Goal: Task Accomplishment & Management: Use online tool/utility

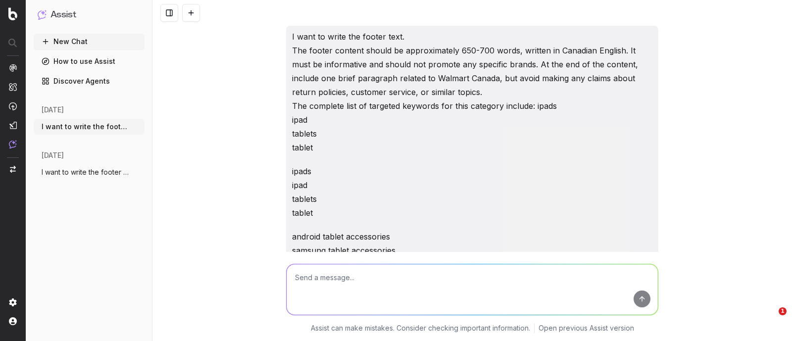
click at [306, 284] on textarea at bounding box center [472, 289] width 371 height 50
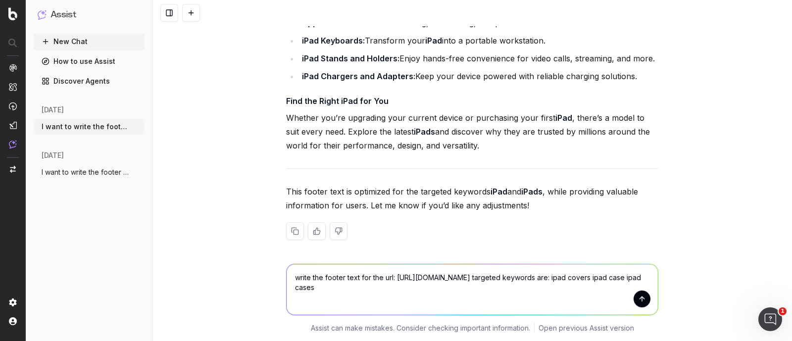
type textarea "write the footer text for the url: [URL][DOMAIN_NAME] targeted keywords are: ip…"
click at [637, 298] on button "submit" at bounding box center [642, 299] width 17 height 17
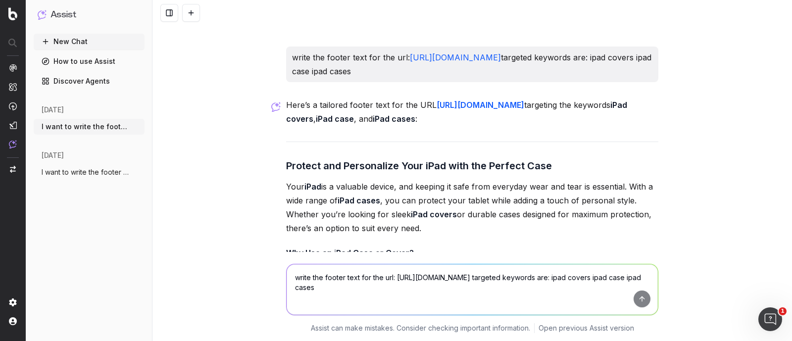
scroll to position [5766, 0]
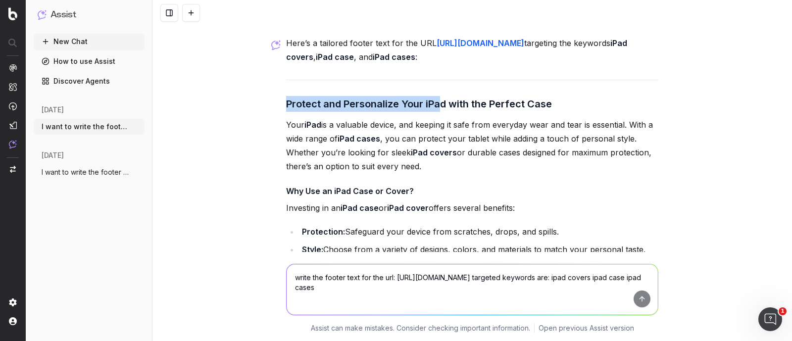
drag, startPoint x: 284, startPoint y: 127, endPoint x: 438, endPoint y: 127, distance: 154.4
click at [438, 112] on h3 "Protect and Personalize Your iPad with the Perfect Case" at bounding box center [472, 104] width 372 height 16
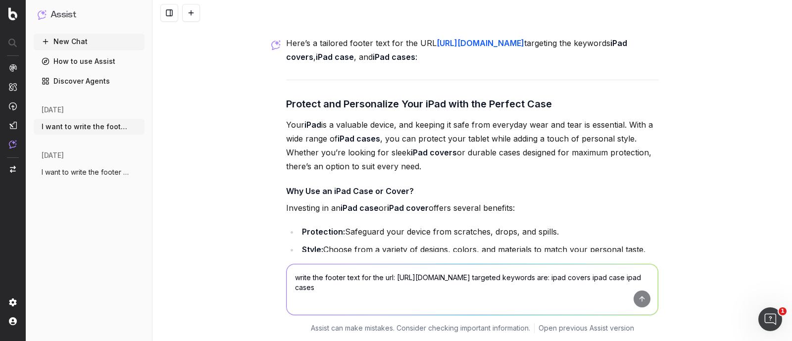
click at [506, 149] on p "Your iPad is a valuable device, and keeping it safe from everyday wear and tear…" at bounding box center [472, 145] width 372 height 55
click at [344, 112] on h3 "Protect and Personalize Your iPad with the Perfect Case" at bounding box center [472, 104] width 372 height 16
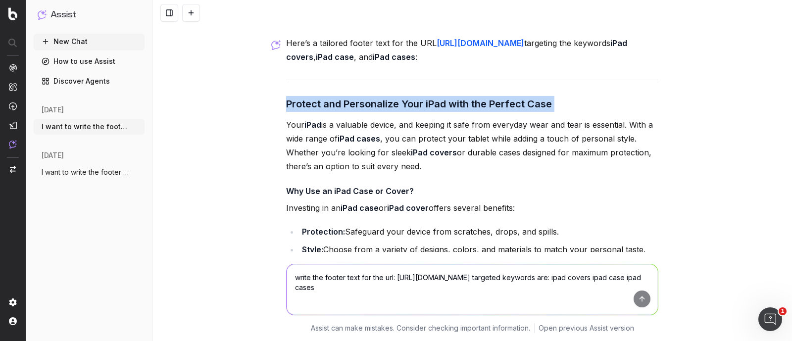
click at [344, 112] on h3 "Protect and Personalize Your iPad with the Perfect Case" at bounding box center [472, 104] width 372 height 16
copy h3 "Protect and Personalize Your iPad with the Perfect Case"
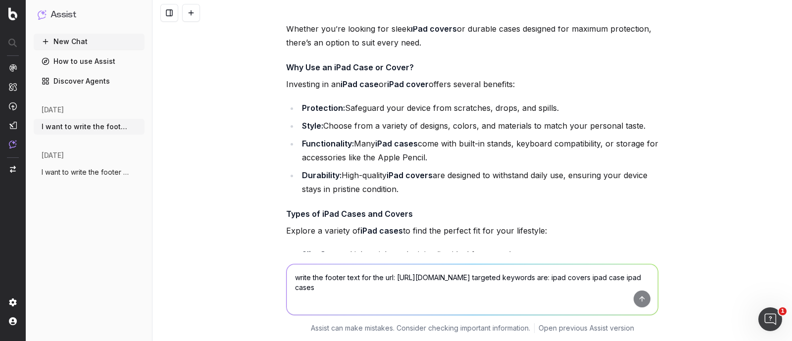
drag, startPoint x: 282, startPoint y: 88, endPoint x: 404, endPoint y: 212, distance: 174.3
click at [404, 212] on div "Here’s a tailored footer text for the URL [URL][DOMAIN_NAME] targeting the keyw…" at bounding box center [472, 286] width 372 height 749
copy div "Why Use an iPad Case or Cover? Investing in an iPad case or iPad cover offers s…"
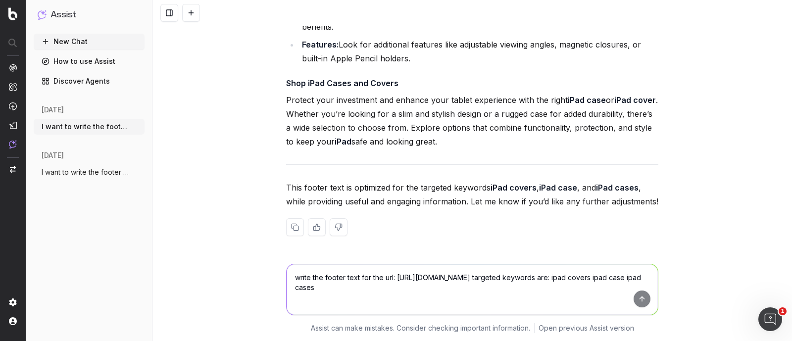
scroll to position [6323, 0]
click at [313, 276] on textarea "write the footer text for the url: [URL][DOMAIN_NAME] targeted keywords are: ip…" at bounding box center [472, 289] width 371 height 50
paste textarea "write the footer text for the url: [URL][DOMAIN_NAME] targeted keywords are ipa…"
type textarea "write the footer text for the url: [URL][DOMAIN_NAME] targeted keywords are ipa…"
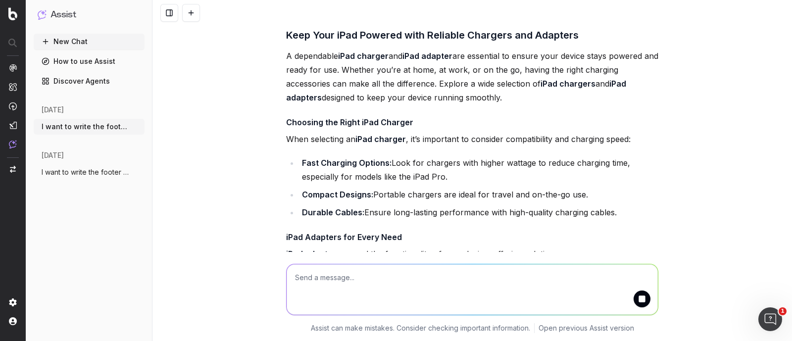
scroll to position [6667, 0]
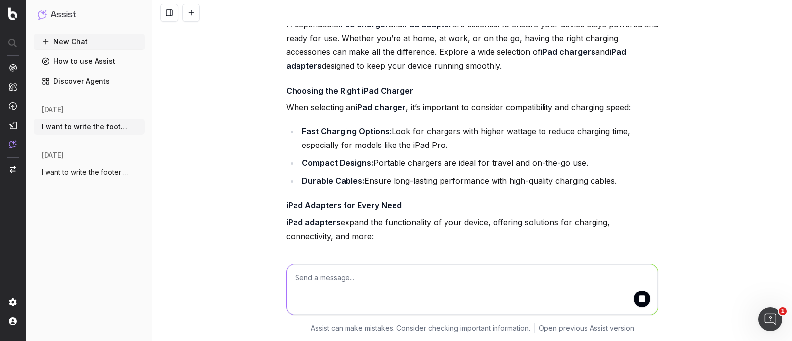
drag, startPoint x: 281, startPoint y: 81, endPoint x: 527, endPoint y: 141, distance: 252.7
click at [527, 141] on div "Here’s a tailored footer text for the URL [URL][DOMAIN_NAME] targeting the keyw…" at bounding box center [472, 241] width 372 height 610
copy div "Keep Your iPad Powered with Reliable Chargers and Adapters A dependable iPad ch…"
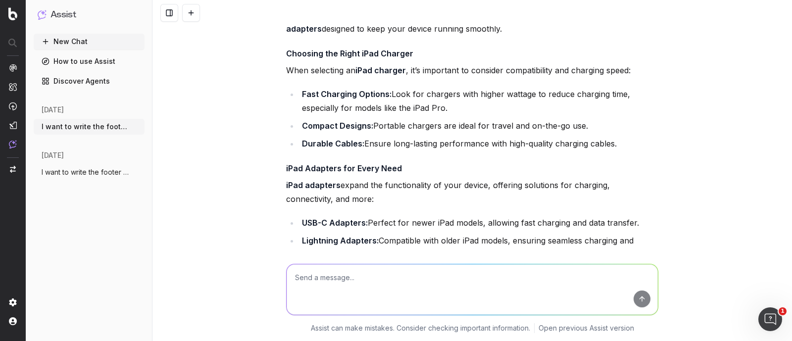
scroll to position [6729, 0]
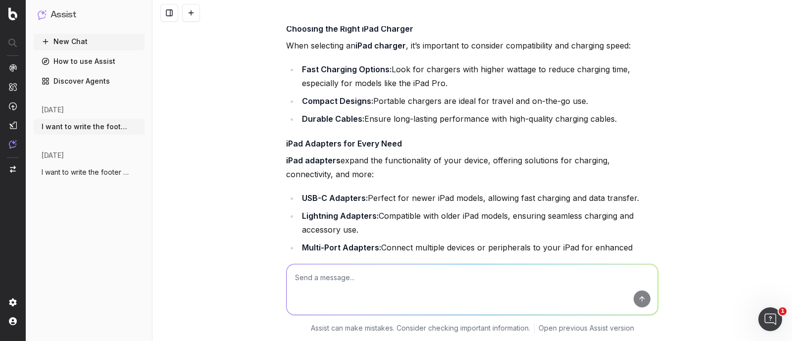
drag, startPoint x: 282, startPoint y: 104, endPoint x: 617, endPoint y: 200, distance: 348.0
click at [617, 200] on div "Here’s a tailored footer text for the URL [URL][DOMAIN_NAME] targeting the keyw…" at bounding box center [472, 286] width 372 height 825
copy div "Choosing the Right iPad Charger When selecting an iPad charger , it’s important…"
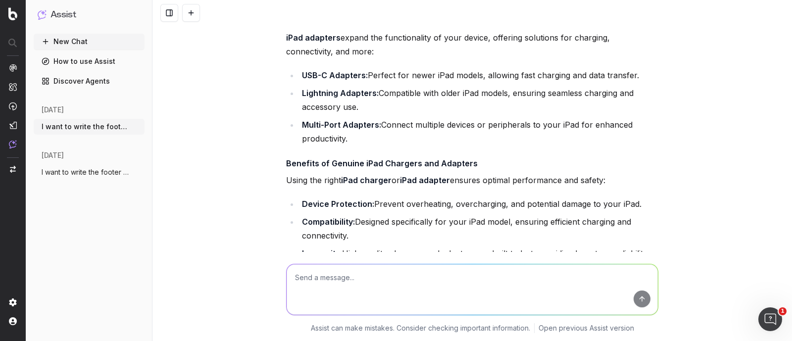
scroll to position [6853, 0]
drag, startPoint x: 275, startPoint y: 94, endPoint x: 363, endPoint y: 212, distance: 147.4
click at [363, 212] on div "I want to write the footer text. The footer content should be approximately 650…" at bounding box center [472, 170] width 640 height 341
copy div "iPad Adapters for Every Need iPad adapters expand the functionality of your dev…"
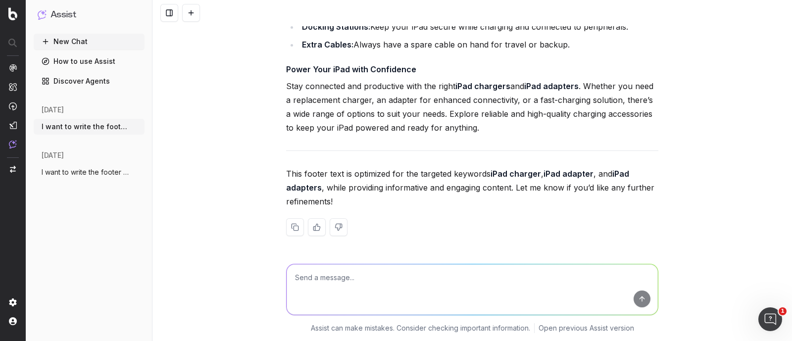
scroll to position [7254, 0]
click at [341, 276] on textarea at bounding box center [472, 289] width 371 height 50
type textarea "add additional content"
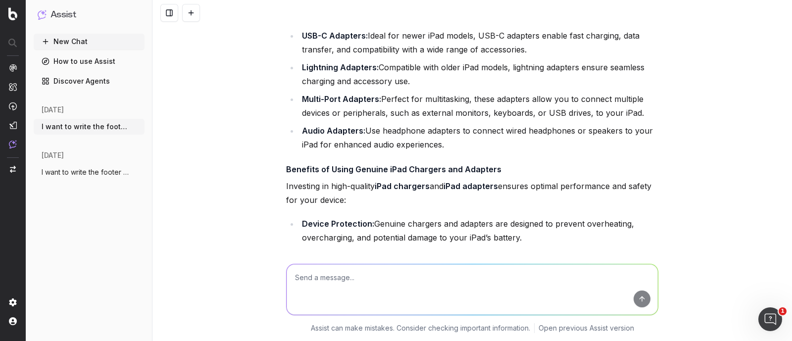
scroll to position [7811, 0]
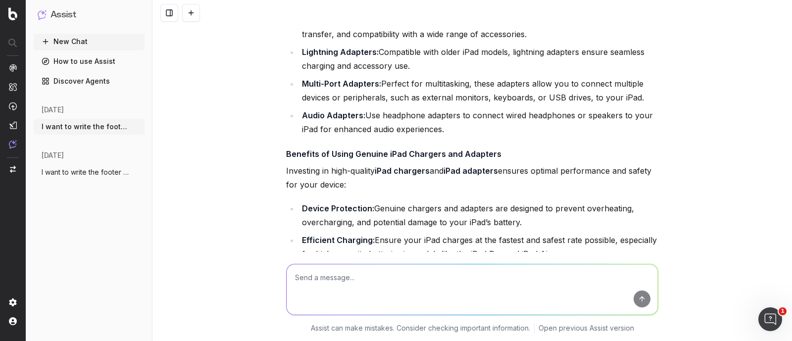
drag, startPoint x: 530, startPoint y: 136, endPoint x: 364, endPoint y: 122, distance: 166.0
click at [364, 41] on li "USB-C Adapters: Ideal for newer iPad models, USB-C adapters enable fast chargin…" at bounding box center [478, 27] width 359 height 28
copy li "Ideal for newer iPad models, USB-C adapters enable fast charging, data transfer…"
drag, startPoint x: 375, startPoint y: 155, endPoint x: 415, endPoint y: 169, distance: 41.8
click at [415, 73] on li "Lightning Adapters: Compatible with older iPad models, lightning adapters ensur…" at bounding box center [478, 59] width 359 height 28
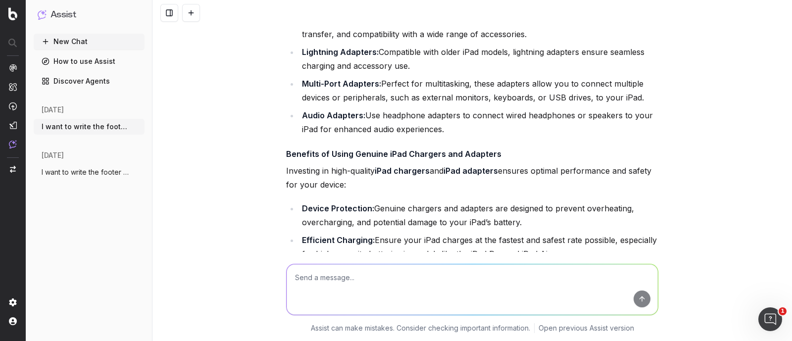
copy li "Compatible with older iPad models, lightning adapters ensure seamless charging …"
drag, startPoint x: 378, startPoint y: 190, endPoint x: 635, endPoint y: 204, distance: 257.3
click at [638, 104] on li "Multi-Port Adapters: Perfect for multitasking, these adapters allow you to conn…" at bounding box center [478, 91] width 359 height 28
copy li "Perfect for multitasking, these adapters allow you to connect multiple devices …"
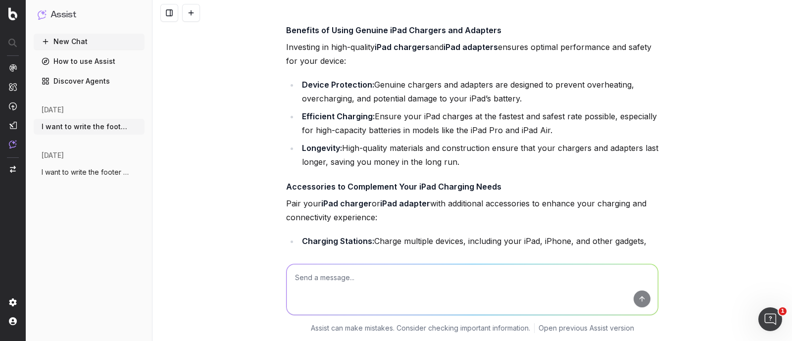
drag, startPoint x: 443, startPoint y: 111, endPoint x: 379, endPoint y: 93, distance: 66.6
copy li "headphone adapters to connect wired headphones or speakers to your iPad for enh…"
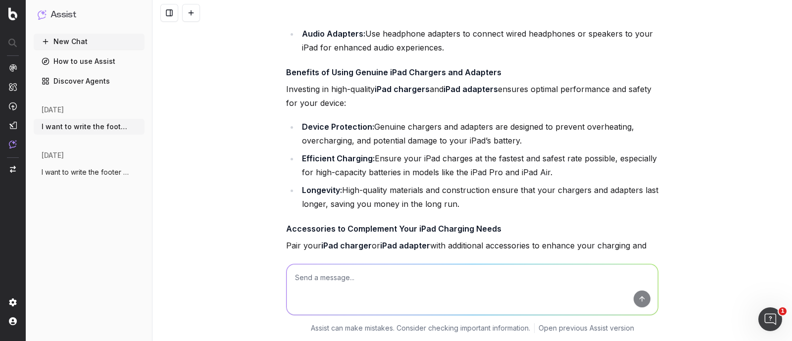
scroll to position [7873, 0]
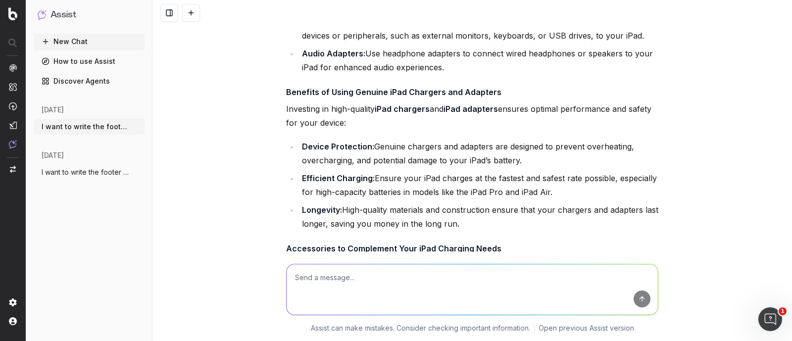
click at [442, 183] on div "Here’s an expanded version of the footer text with additional content for the U…" at bounding box center [472, 210] width 372 height 1235
drag, startPoint x: 446, startPoint y: 174, endPoint x: 294, endPoint y: 163, distance: 152.4
click at [294, 74] on ul "USB-C Adapters: Ideal for newer iPad models, USB-C adapters enable fast chargin…" at bounding box center [472, 12] width 372 height 123
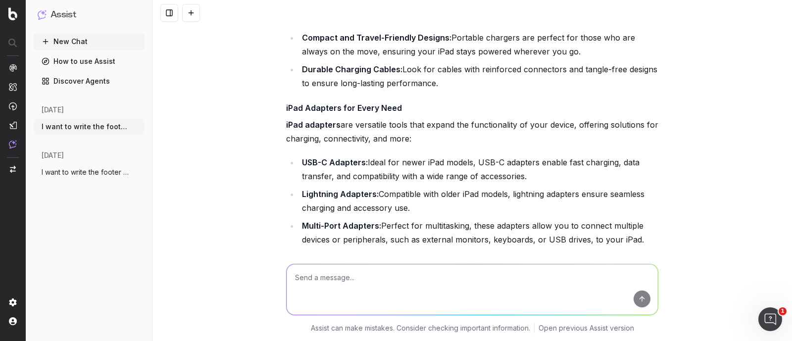
scroll to position [7687, 0]
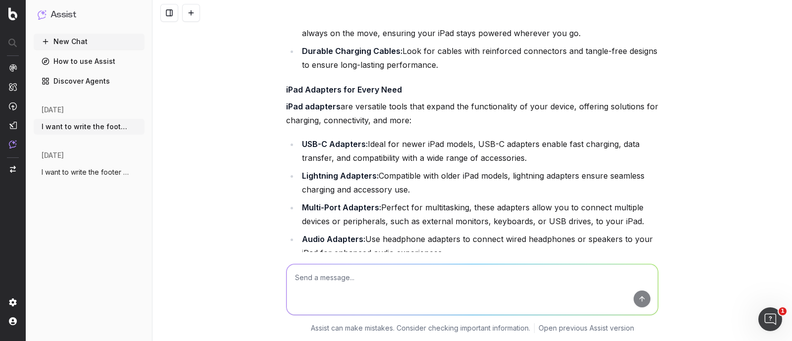
click at [310, 278] on textarea at bounding box center [472, 289] width 371 height 50
paste textarea "write footer text for the page: [URL][DOMAIN_NAME] targeted keywords are: ipad …"
type textarea "write footer text for the page: [URL][DOMAIN_NAME] targeted keywords are: ipad …"
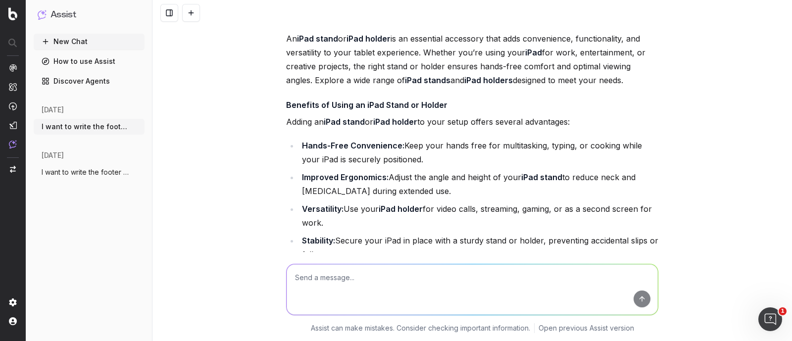
scroll to position [8863, 0]
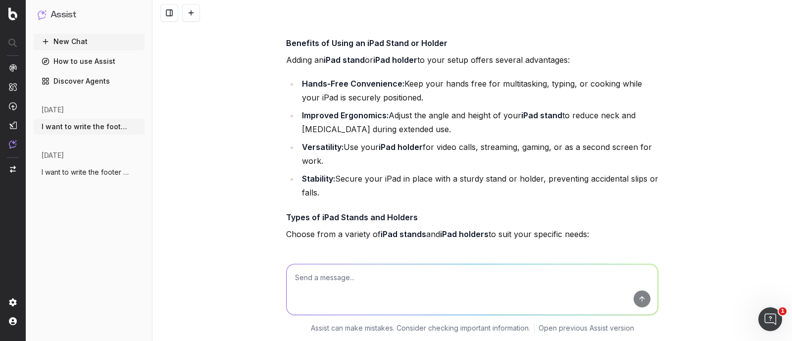
drag, startPoint x: 282, startPoint y: 117, endPoint x: 549, endPoint y: 122, distance: 267.4
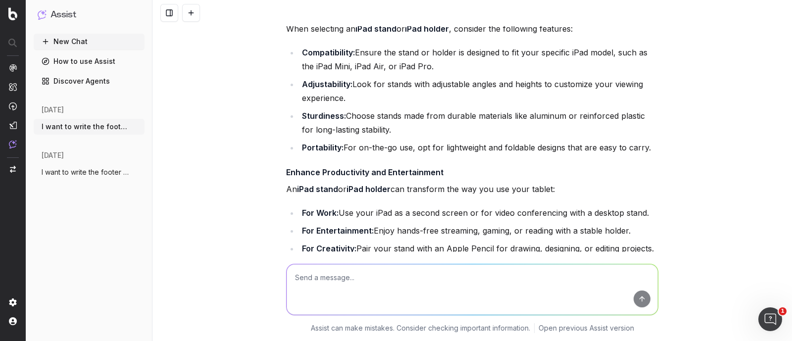
scroll to position [9297, 0]
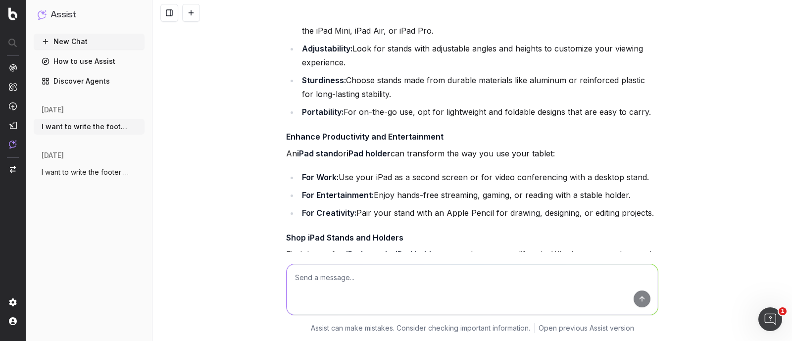
drag, startPoint x: 280, startPoint y: 81, endPoint x: 352, endPoint y: 114, distance: 79.5
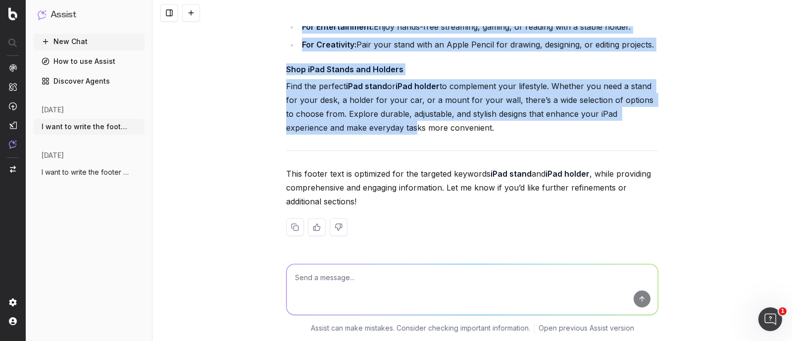
scroll to position [9606, 0]
drag, startPoint x: 282, startPoint y: 77, endPoint x: 651, endPoint y: 68, distance: 368.9
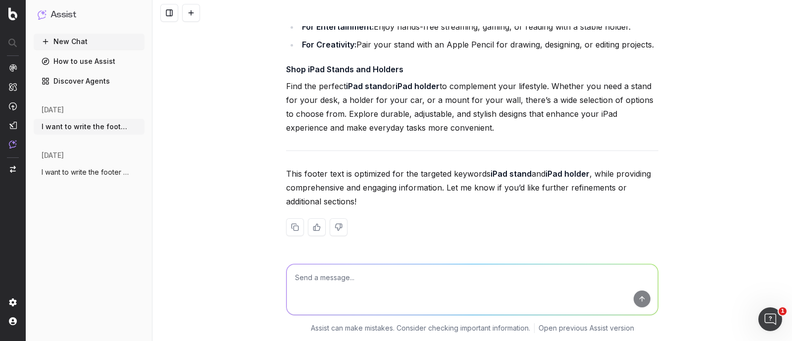
click at [311, 278] on textarea at bounding box center [472, 289] width 371 height 50
paste textarea "WRITE THE footer text for the page: [URL][DOMAIN_NAME] targeted keywords are: i…"
type textarea "WRITE THE footer text for the page: [URL][DOMAIN_NAME] targeted keywords are: i…"
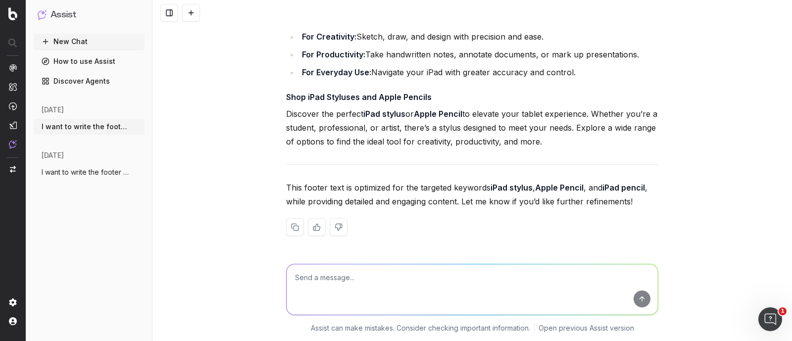
scroll to position [10498, 0]
